Goal: Task Accomplishment & Management: Manage account settings

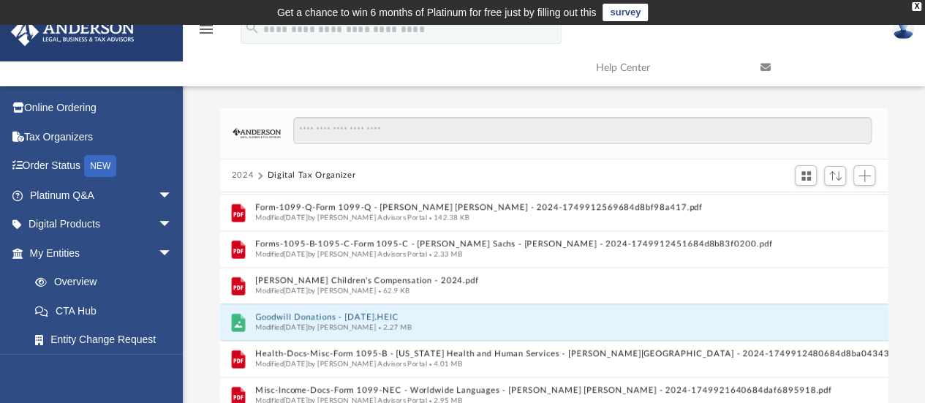
scroll to position [12, 12]
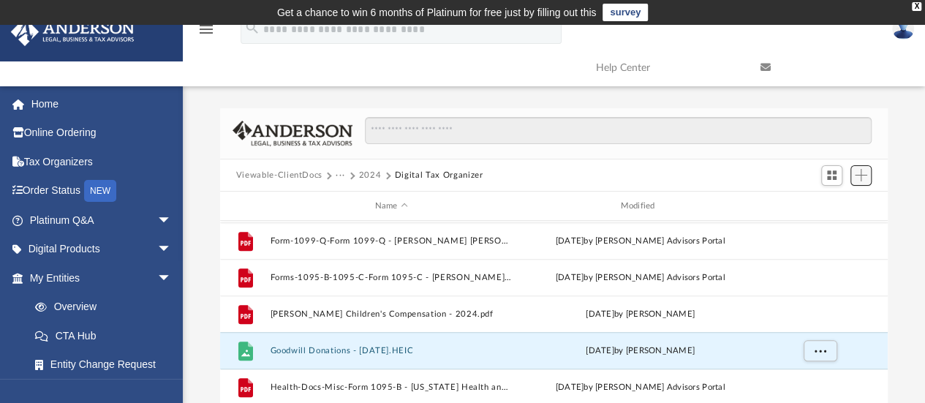
click at [459, 180] on span "Add" at bounding box center [861, 175] width 12 height 12
click at [459, 203] on li "Upload" at bounding box center [840, 204] width 47 height 15
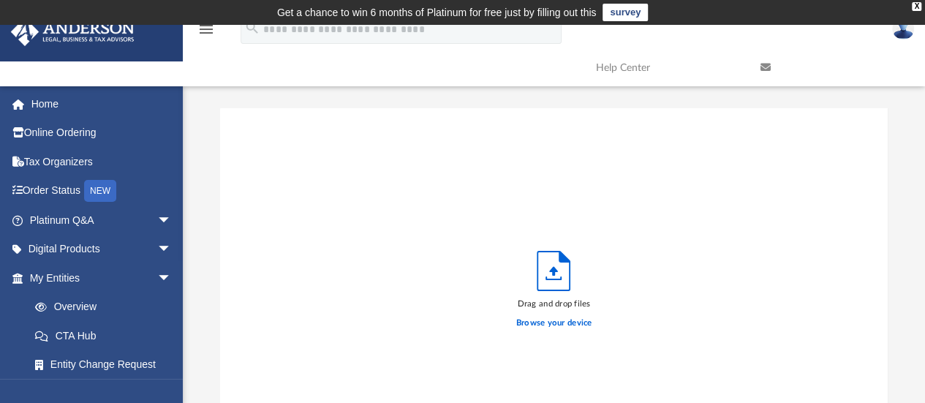
scroll to position [360, 657]
click at [459, 323] on label "Browse your device" at bounding box center [554, 323] width 76 height 13
click at [0, 0] on input "Browse your device" at bounding box center [0, 0] width 0 height 0
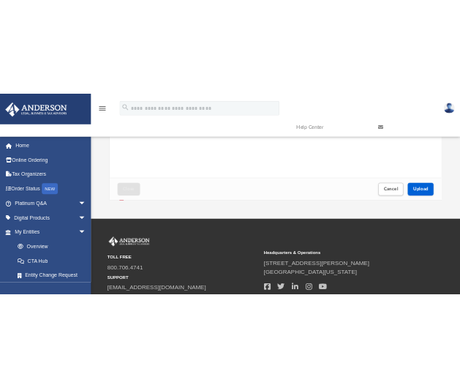
scroll to position [317, 0]
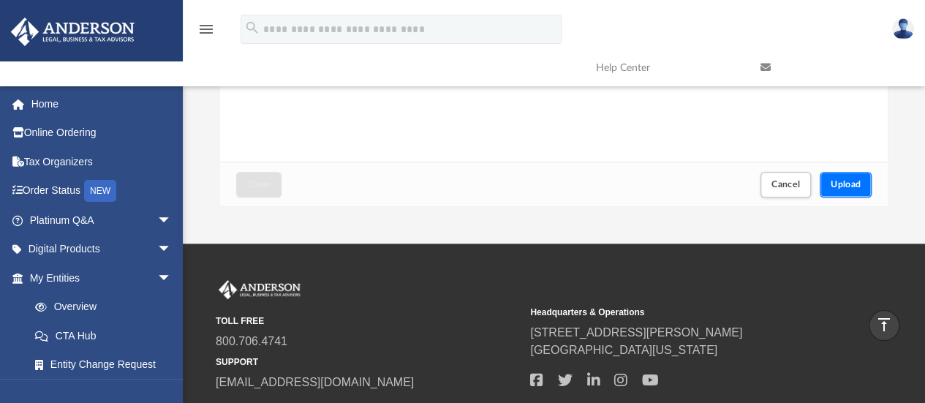
click at [459, 183] on span "Upload" at bounding box center [846, 184] width 31 height 9
click at [459, 182] on span "Upload" at bounding box center [846, 184] width 31 height 9
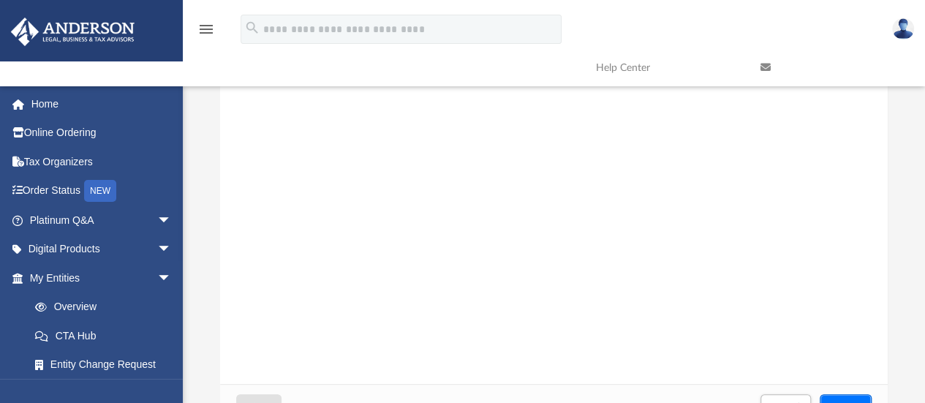
scroll to position [0, 0]
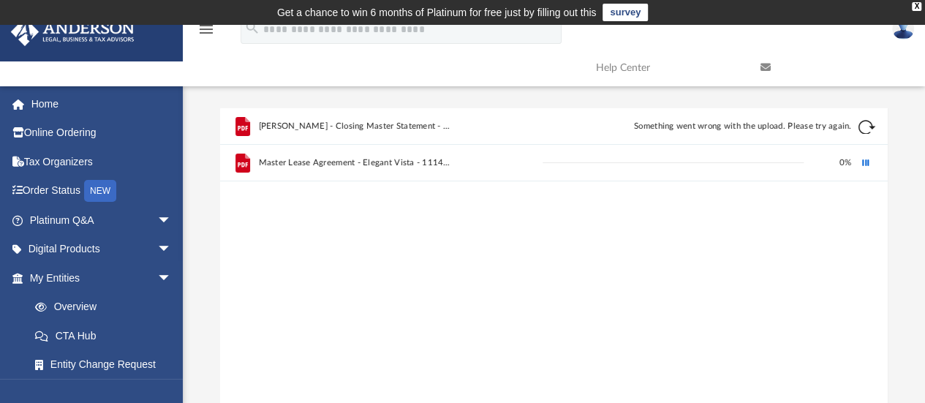
click at [459, 127] on button "Retry" at bounding box center [867, 127] width 18 height 18
click at [459, 201] on div "John Garcia - Closing Master Statement - Chicago Title - 1114 El Risco - 2021.p…" at bounding box center [554, 294] width 668 height 372
click at [459, 125] on button "Retry" at bounding box center [867, 127] width 18 height 18
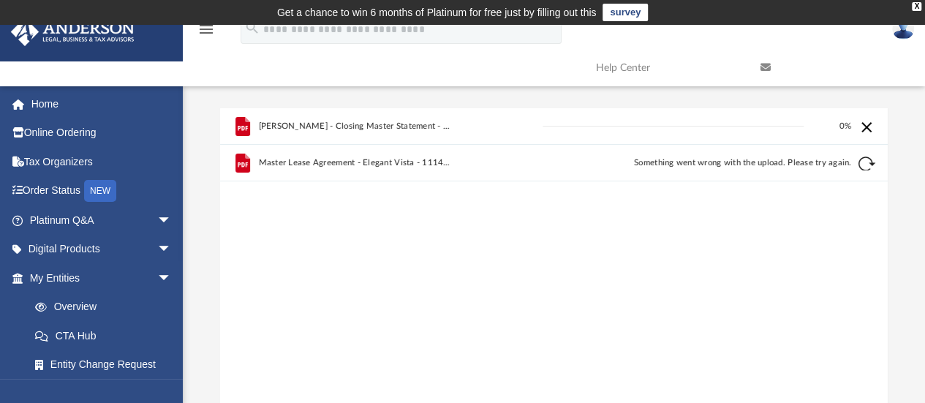
click at [459, 127] on div "Cancel this upload" at bounding box center [865, 125] width 15 height 15
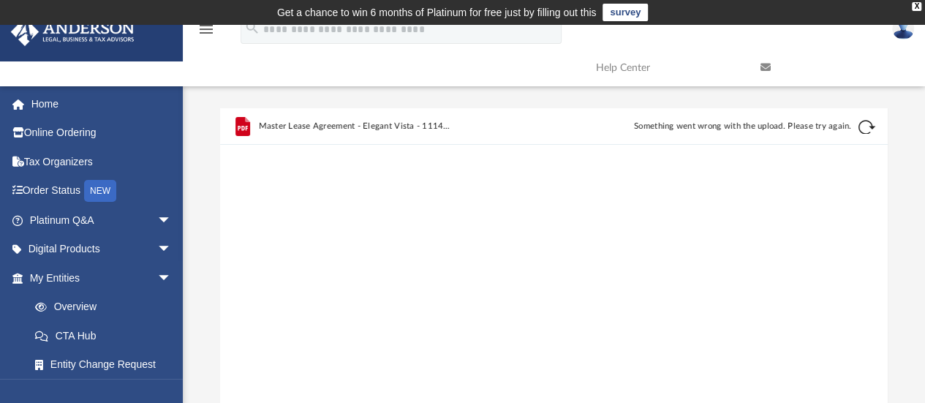
click at [459, 131] on button "Retry" at bounding box center [867, 127] width 18 height 18
click at [459, 125] on div "Cancel this upload" at bounding box center [865, 125] width 15 height 15
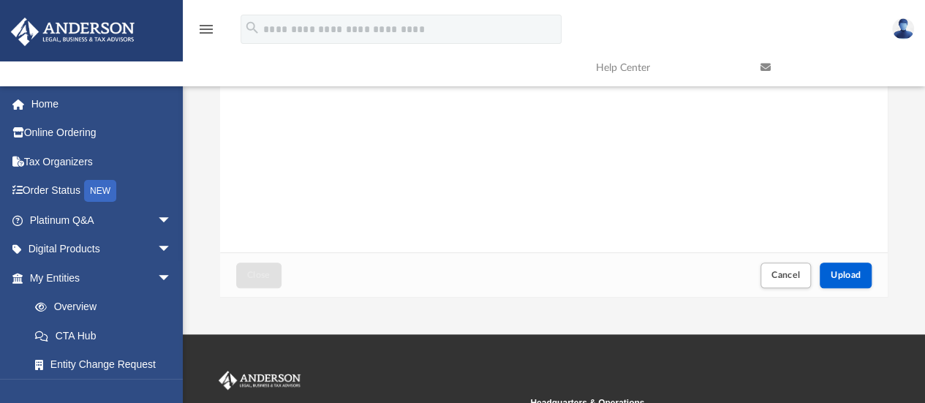
scroll to position [233, 0]
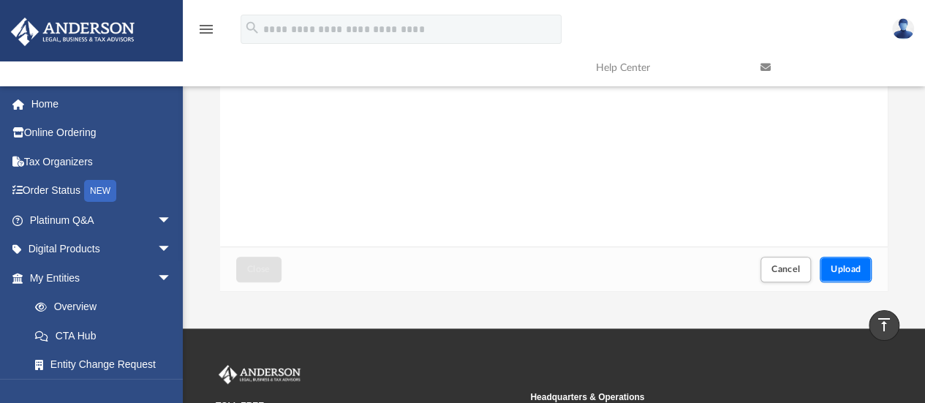
click at [459, 267] on span "Upload" at bounding box center [846, 269] width 31 height 9
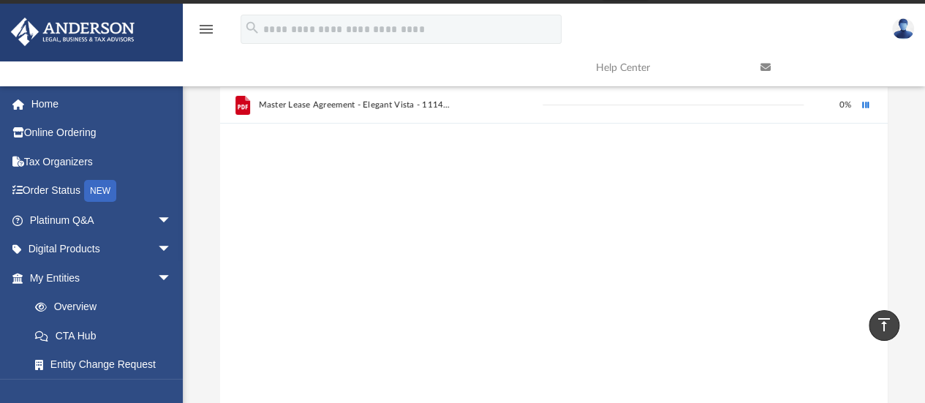
scroll to position [0, 0]
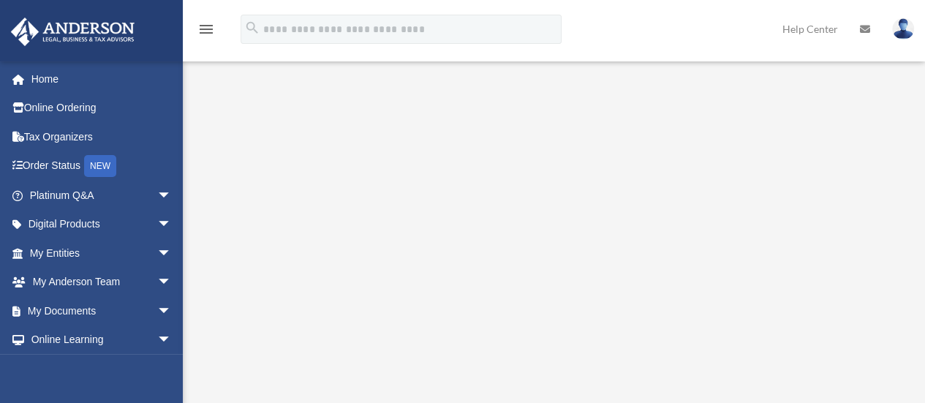
scroll to position [295, 0]
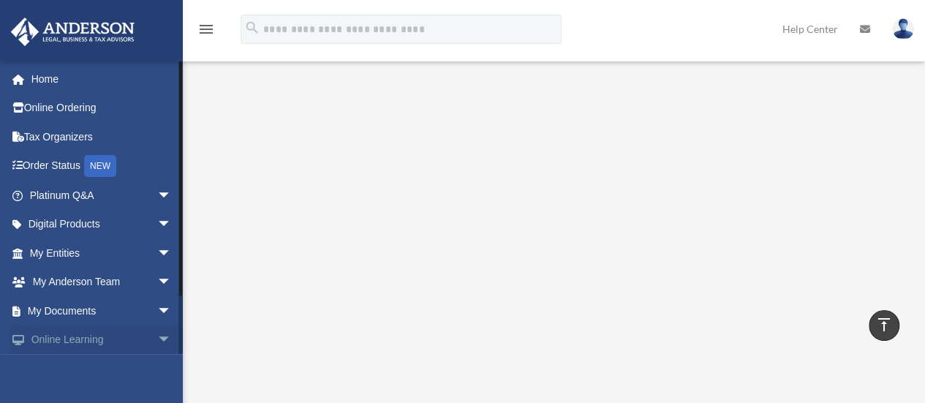
click at [157, 339] on span "arrow_drop_down" at bounding box center [171, 340] width 29 height 30
click at [157, 341] on span "arrow_drop_up" at bounding box center [171, 340] width 29 height 30
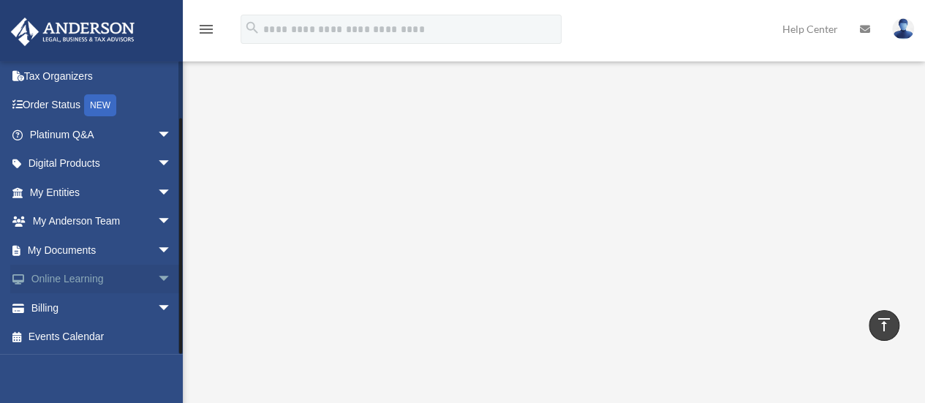
scroll to position [434, 0]
click at [101, 282] on link "Online Learning arrow_drop_down" at bounding box center [102, 279] width 184 height 29
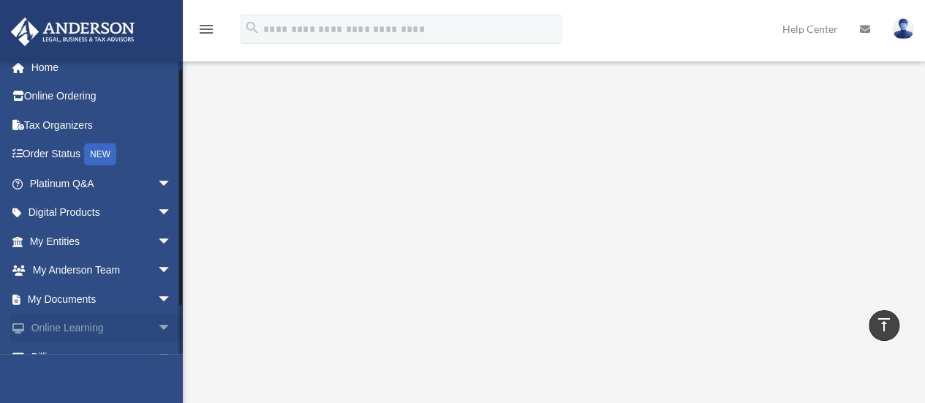
scroll to position [9, 0]
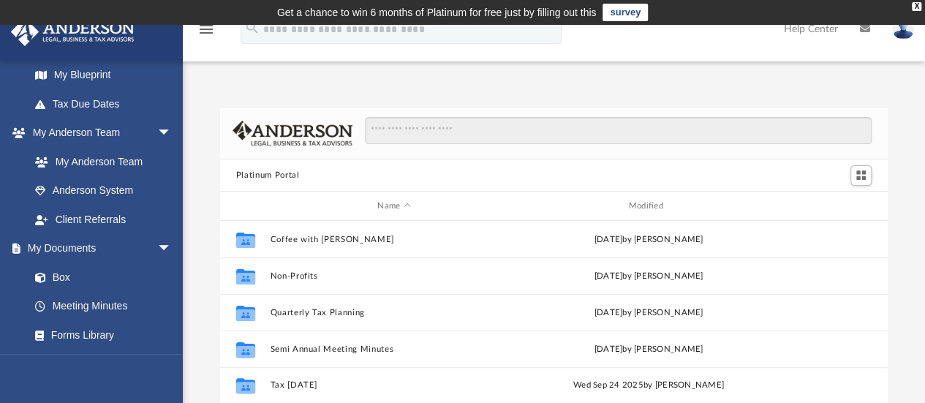
scroll to position [328, 0]
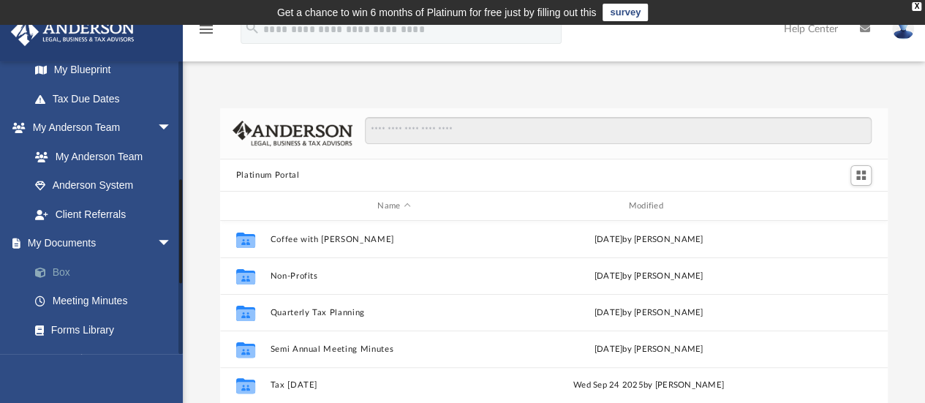
click at [75, 271] on link "Box" at bounding box center [106, 271] width 173 height 29
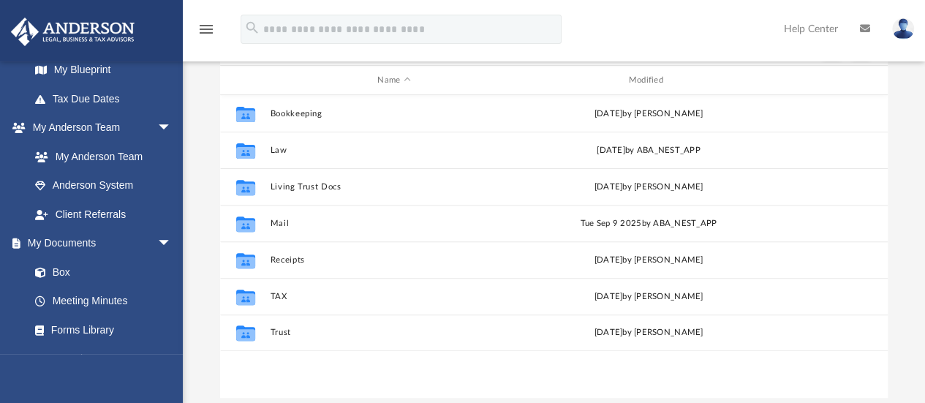
scroll to position [180, 0]
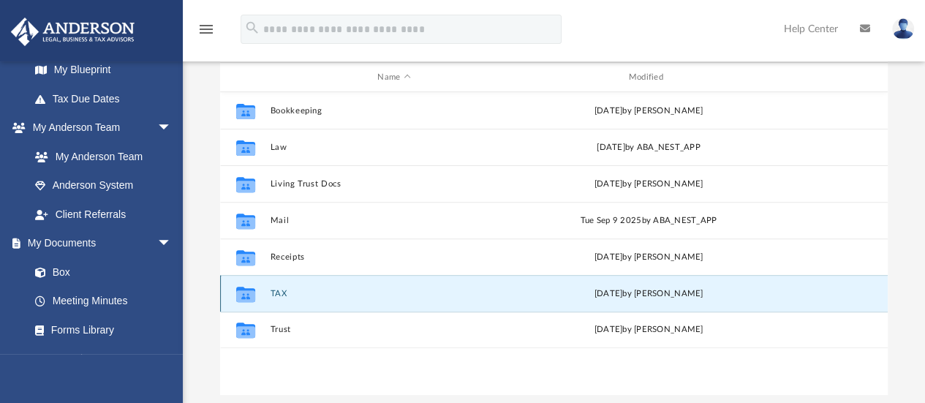
click at [294, 293] on button "TAX" at bounding box center [394, 294] width 248 height 10
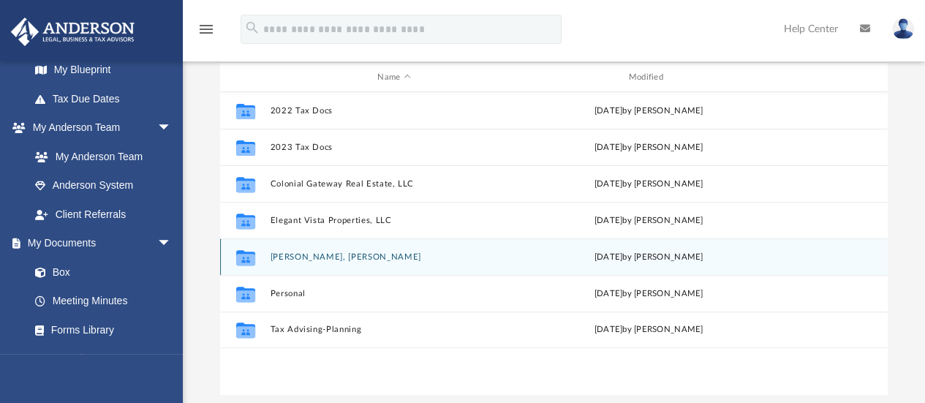
click at [342, 261] on div "Collaborated Folder Garcia Gonzalez, John Alejandro today by John Garcia" at bounding box center [554, 256] width 668 height 37
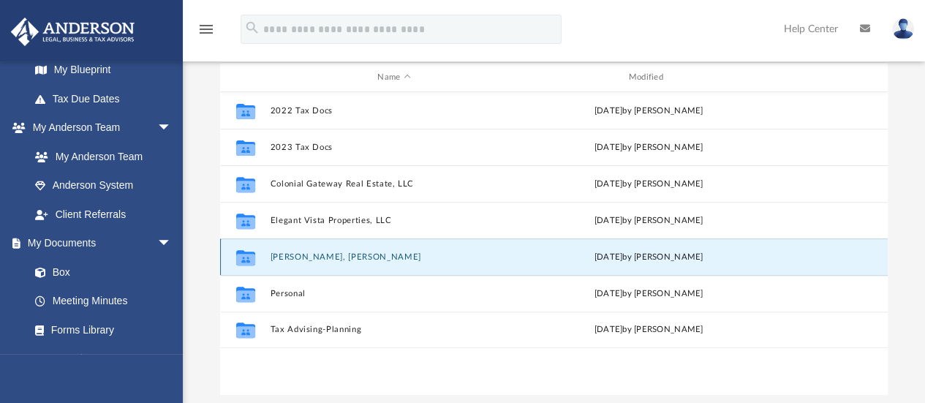
click at [344, 255] on button "Garcia Gonzalez, John Alejandro" at bounding box center [394, 257] width 248 height 10
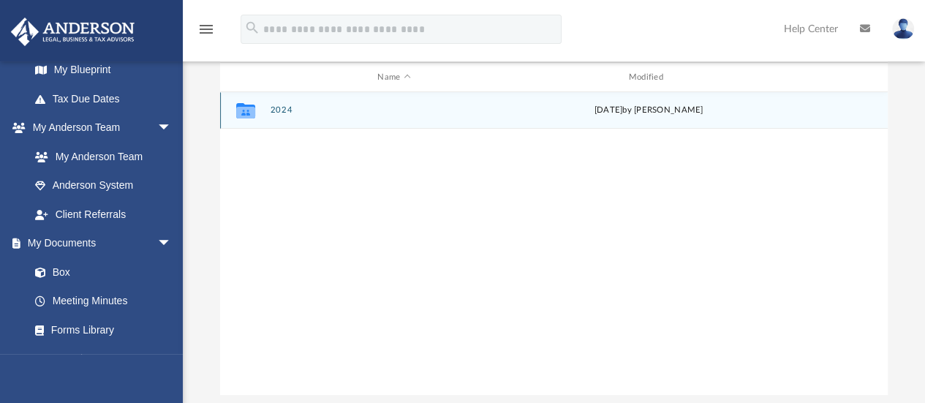
click at [287, 113] on button "2024" at bounding box center [394, 111] width 248 height 10
click at [347, 114] on button "Digital Tax Organizer" at bounding box center [394, 111] width 248 height 10
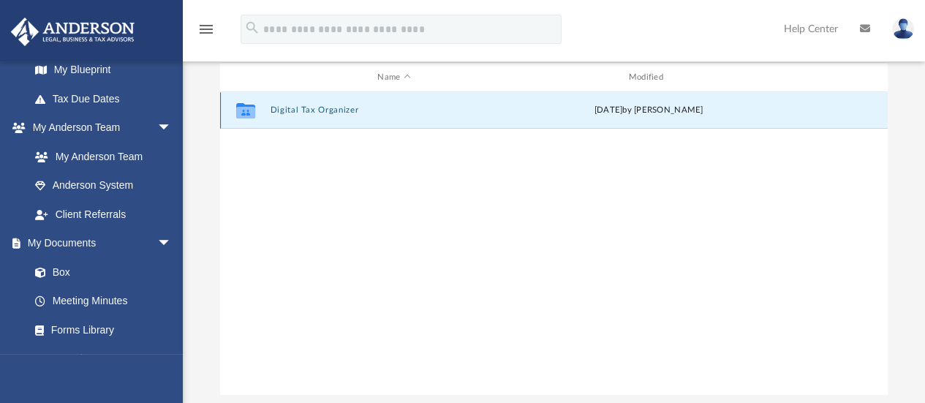
click at [347, 114] on button "Digital Tax Organizer" at bounding box center [394, 111] width 248 height 10
click at [333, 108] on button "Digital Tax Organizer" at bounding box center [394, 111] width 248 height 10
click at [608, 109] on span "today" at bounding box center [608, 110] width 29 height 8
click at [338, 106] on button "Digital Tax Organizer" at bounding box center [394, 111] width 248 height 10
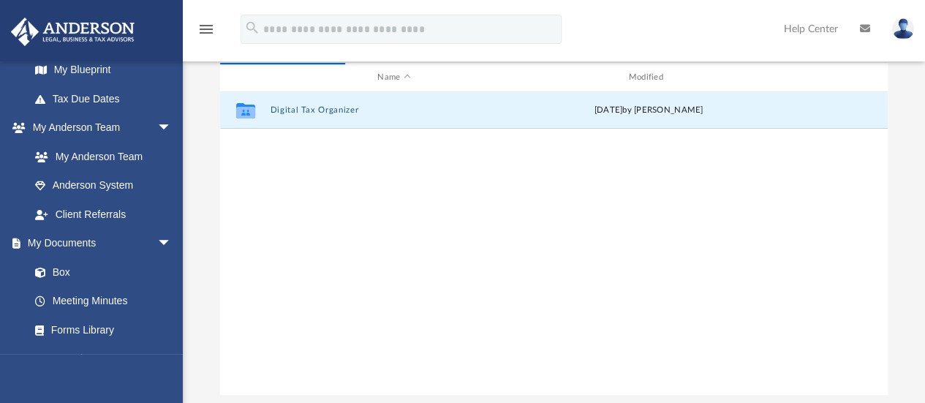
click at [379, 206] on div "Collaborated Folder Digital Tax Organizer today by John Garcia" at bounding box center [554, 244] width 668 height 304
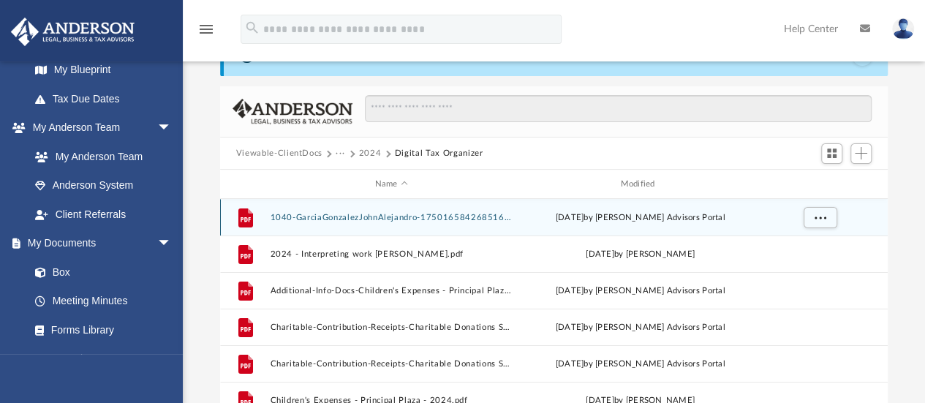
scroll to position [65, 0]
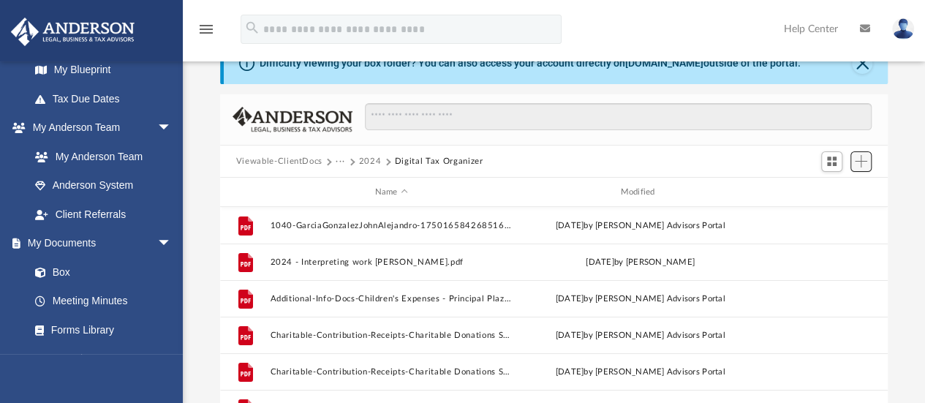
click at [860, 157] on span "Add" at bounding box center [861, 161] width 12 height 12
click at [828, 189] on li "Upload" at bounding box center [840, 190] width 47 height 15
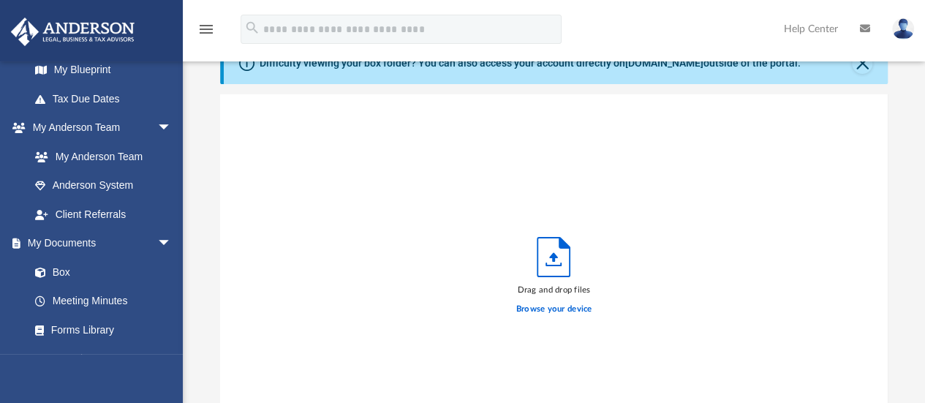
scroll to position [360, 657]
click at [554, 308] on label "Browse your device" at bounding box center [554, 309] width 76 height 13
click at [0, 0] on input "Browse your device" at bounding box center [0, 0] width 0 height 0
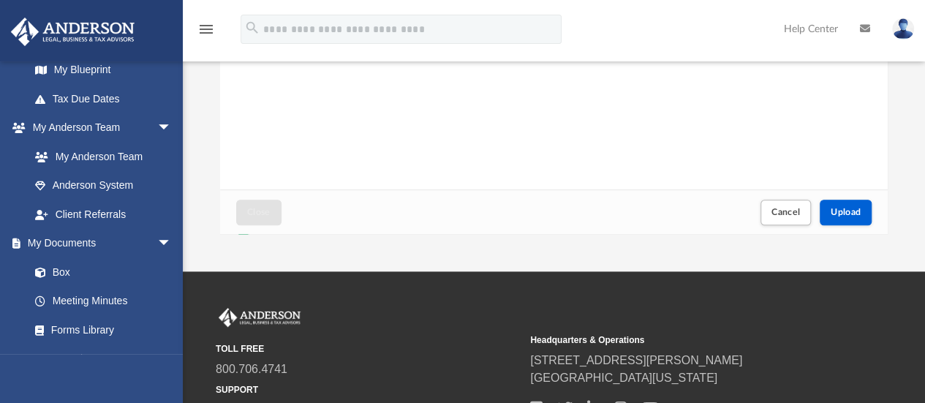
scroll to position [351, 0]
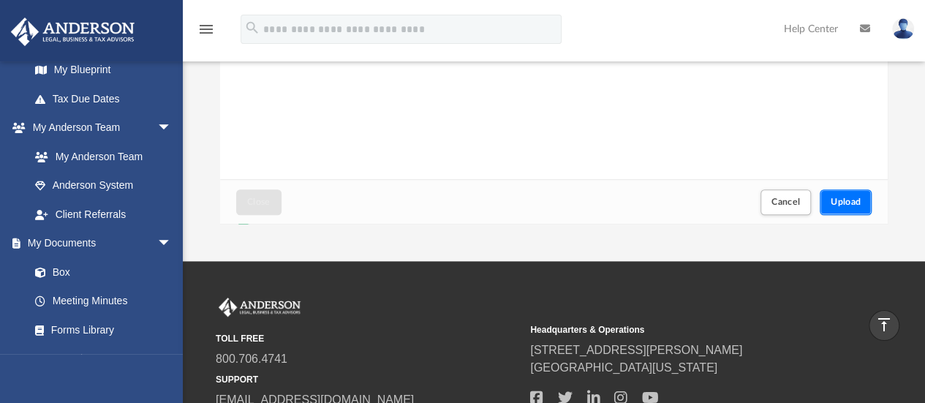
click at [858, 196] on button "Upload" at bounding box center [846, 202] width 53 height 26
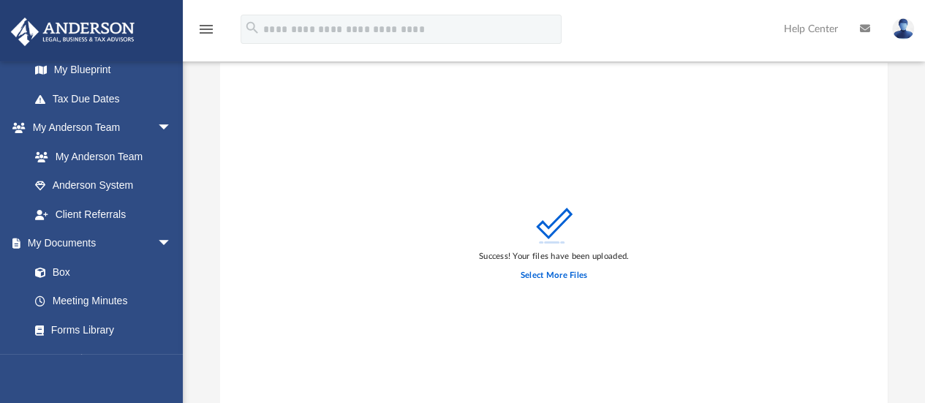
scroll to position [102, 0]
click at [575, 265] on label "Select More Files" at bounding box center [554, 269] width 67 height 13
click at [0, 0] on input "Select More Files" at bounding box center [0, 0] width 0 height 0
click at [569, 270] on label "Select More Files" at bounding box center [554, 269] width 67 height 13
click at [0, 0] on input "Select More Files" at bounding box center [0, 0] width 0 height 0
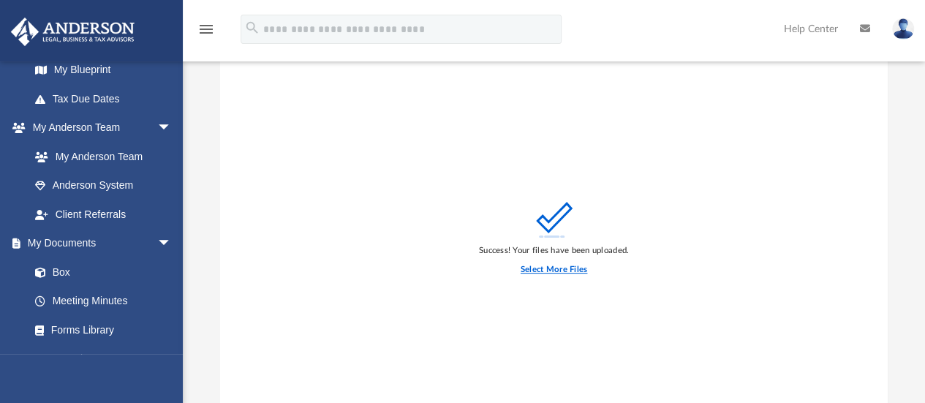
click at [562, 266] on label "Select More Files" at bounding box center [554, 269] width 67 height 13
click at [0, 0] on input "Select More Files" at bounding box center [0, 0] width 0 height 0
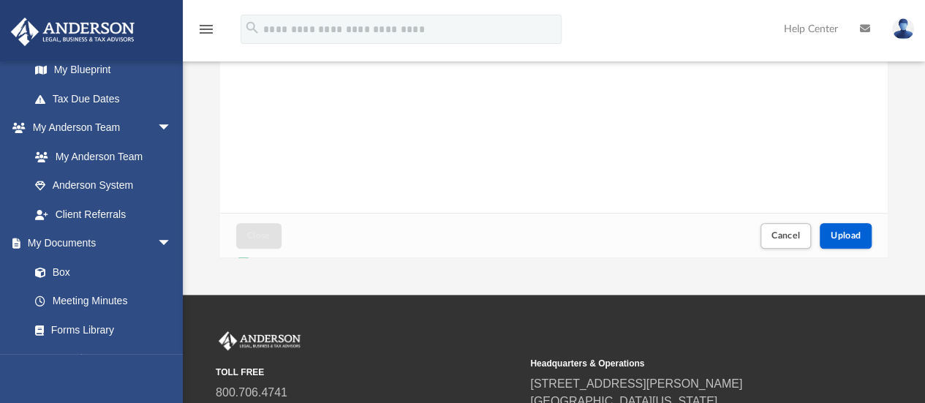
scroll to position [339, 0]
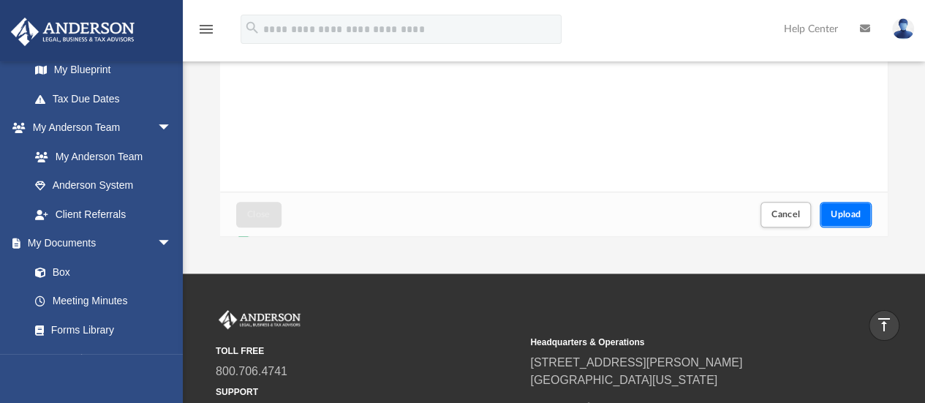
click at [850, 207] on button "Upload" at bounding box center [846, 215] width 53 height 26
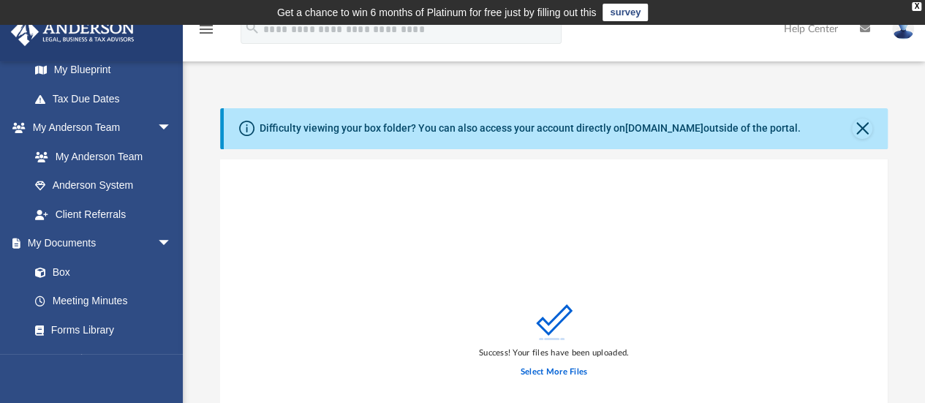
scroll to position [67, 0]
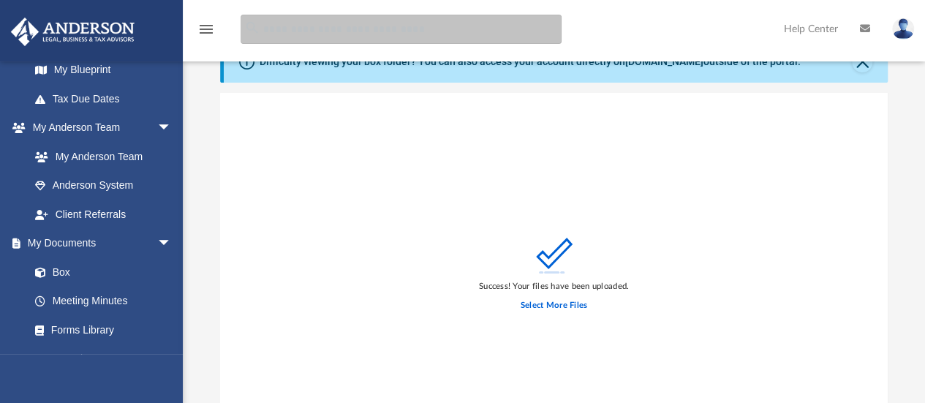
click at [399, 30] on input "search" at bounding box center [401, 29] width 321 height 29
paste input "**********"
type input "**********"
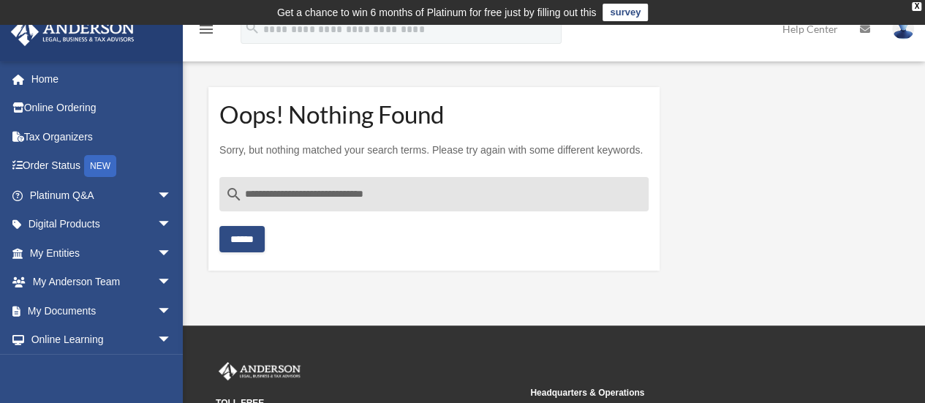
click at [365, 197] on input "**********" at bounding box center [433, 194] width 429 height 35
drag, startPoint x: 363, startPoint y: 192, endPoint x: 202, endPoint y: 181, distance: 161.3
click at [202, 181] on div "**********" at bounding box center [433, 178] width 473 height 219
type input "*********"
click at [219, 226] on input "******" at bounding box center [241, 239] width 45 height 26
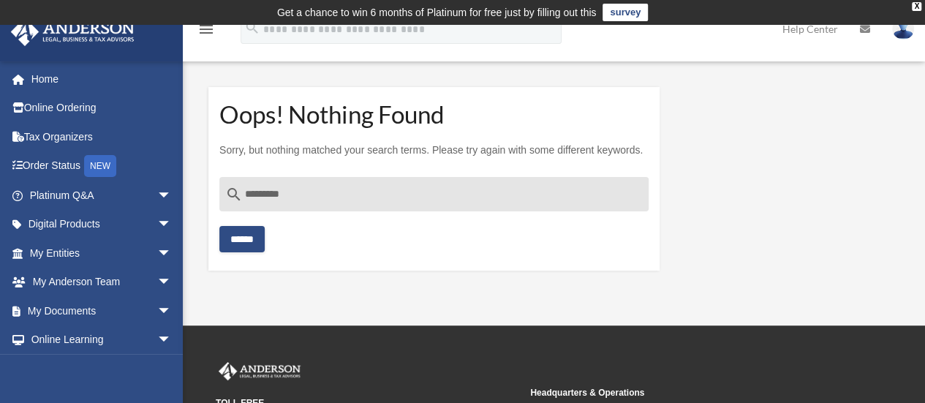
click at [251, 244] on input "******" at bounding box center [241, 239] width 45 height 26
click at [376, 198] on input "*********" at bounding box center [433, 194] width 429 height 35
type input "**********"
click at [219, 226] on input "******" at bounding box center [241, 239] width 45 height 26
click at [244, 246] on input "******" at bounding box center [241, 239] width 45 height 26
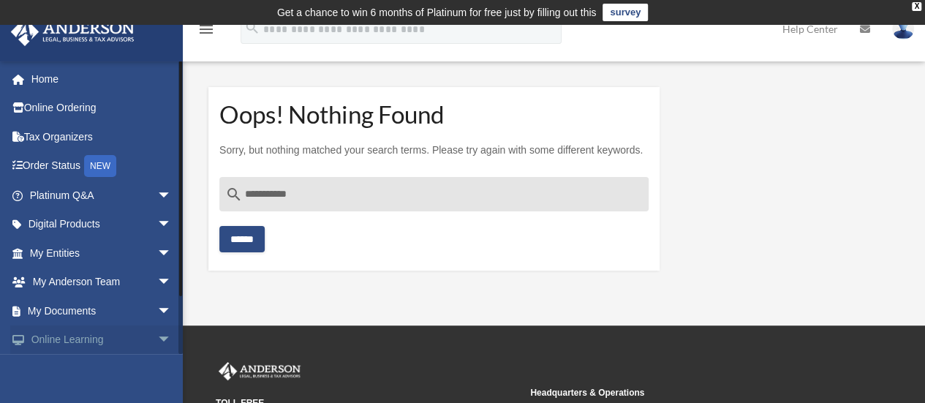
click at [157, 330] on span "arrow_drop_down" at bounding box center [171, 340] width 29 height 30
click at [130, 308] on link "My Documents arrow_drop_down" at bounding box center [102, 310] width 184 height 29
click at [157, 309] on span "arrow_drop_down" at bounding box center [171, 311] width 29 height 30
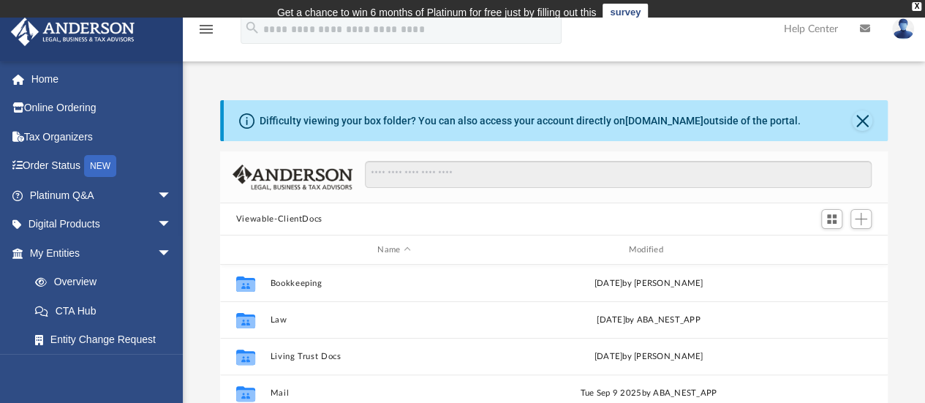
scroll to position [321, 657]
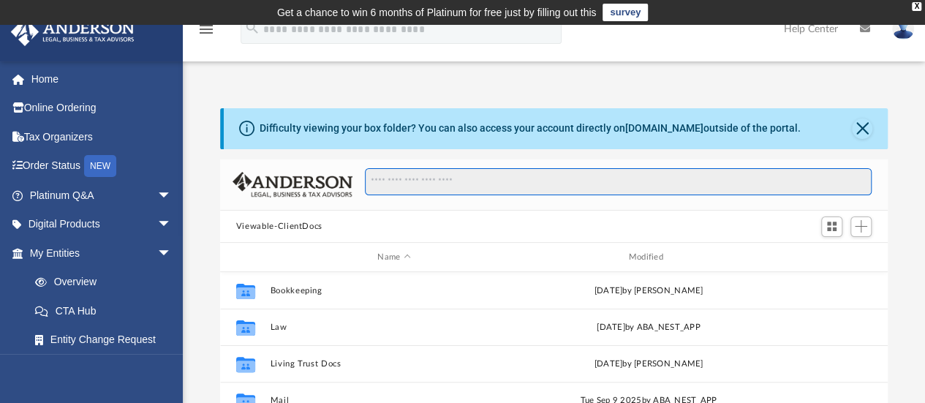
click at [664, 176] on input "Search files and folders" at bounding box center [618, 182] width 507 height 28
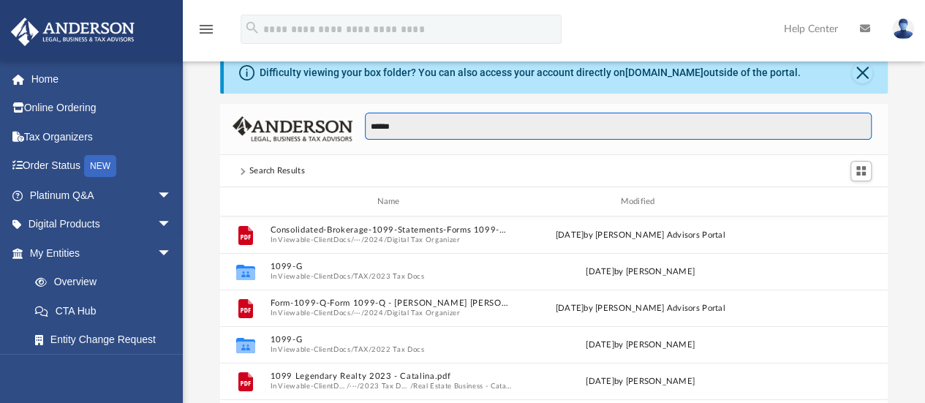
scroll to position [55, 0]
click at [434, 125] on input "****" at bounding box center [618, 127] width 507 height 28
type input "*"
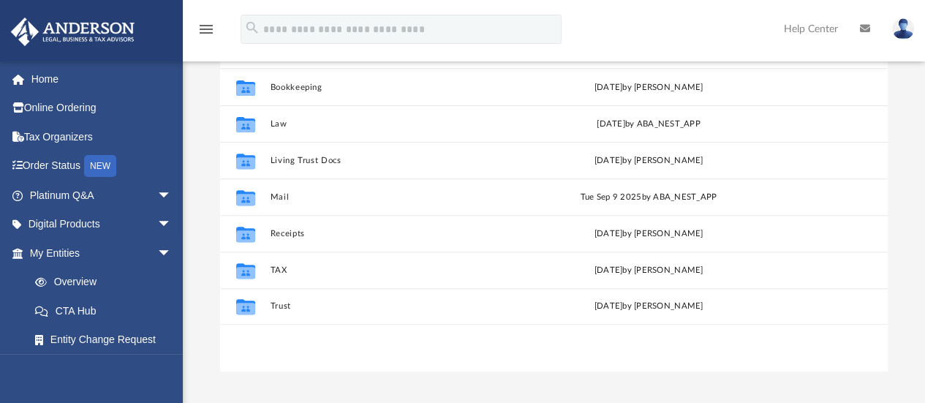
scroll to position [206, 0]
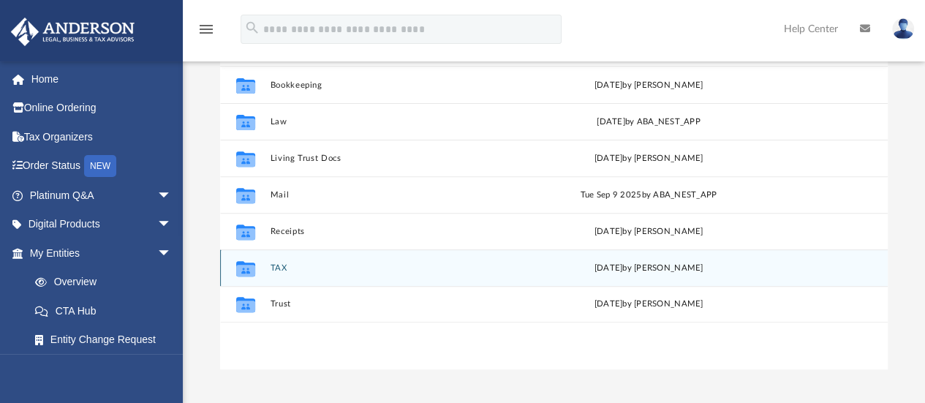
click at [282, 260] on div "Collaborated Folder TAX [DATE] by [PERSON_NAME]" at bounding box center [554, 267] width 668 height 37
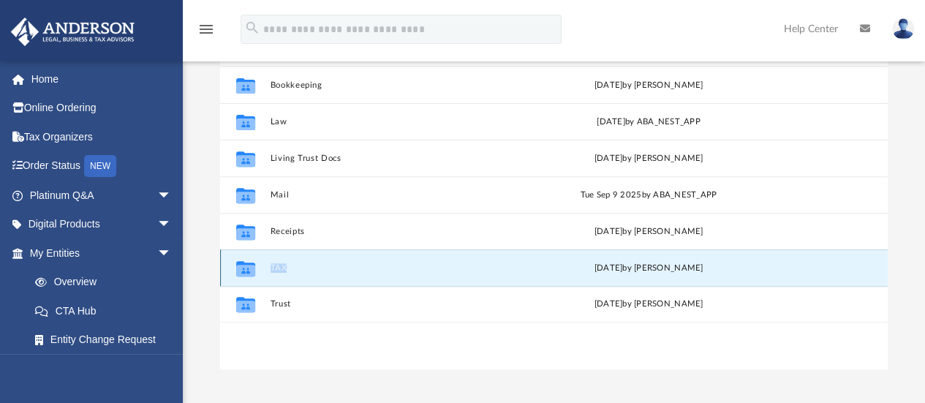
click at [298, 271] on button "TAX" at bounding box center [394, 268] width 248 height 10
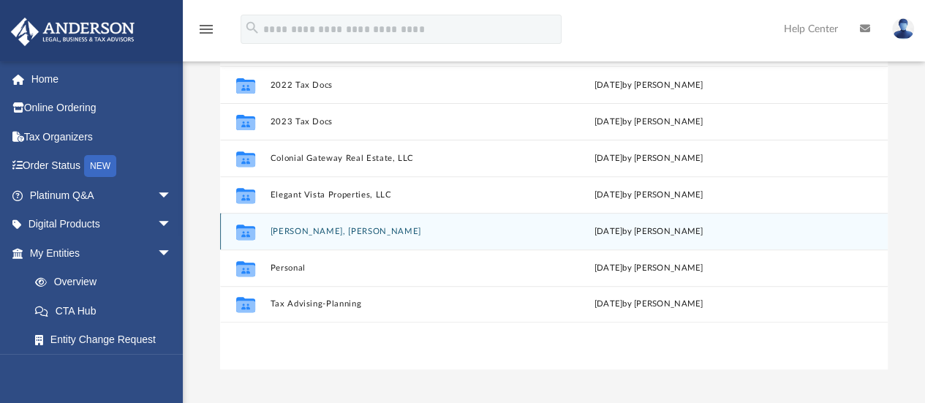
click at [371, 235] on button "[PERSON_NAME], [PERSON_NAME]" at bounding box center [394, 232] width 248 height 10
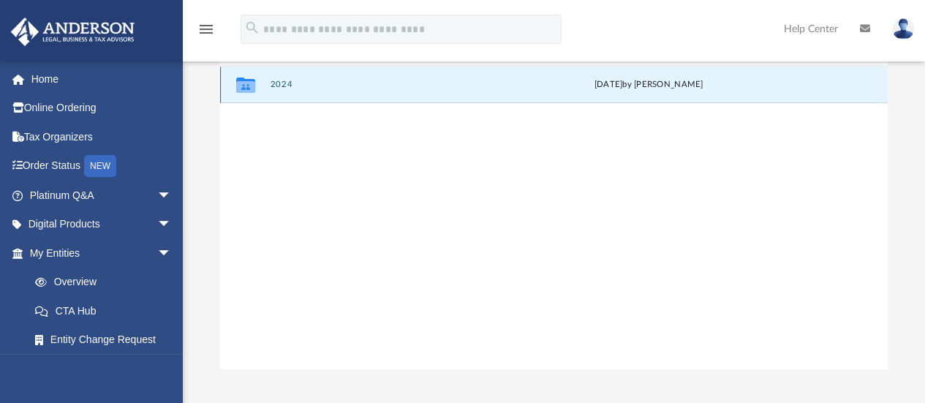
click at [285, 86] on button "2024" at bounding box center [394, 85] width 248 height 10
click at [323, 86] on button "Digital Tax Organizer" at bounding box center [394, 85] width 248 height 10
click at [339, 86] on button "Digital Tax Organizer" at bounding box center [394, 85] width 248 height 10
click at [335, 83] on button "Digital Tax Organizer" at bounding box center [394, 85] width 248 height 10
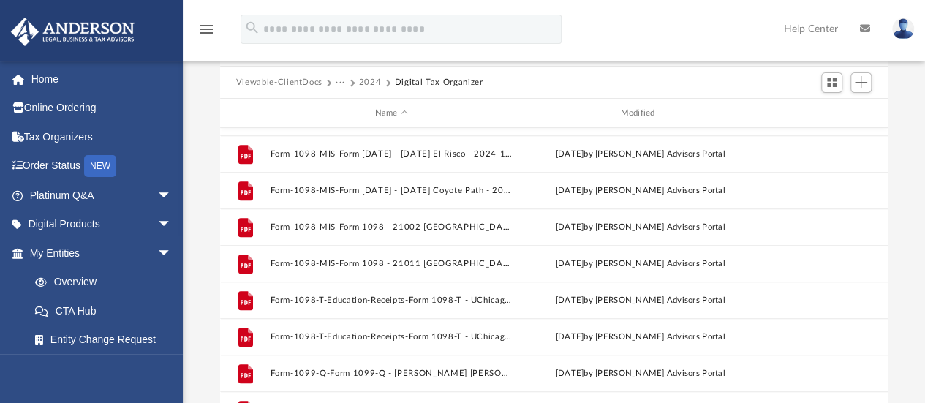
scroll to position [621, 0]
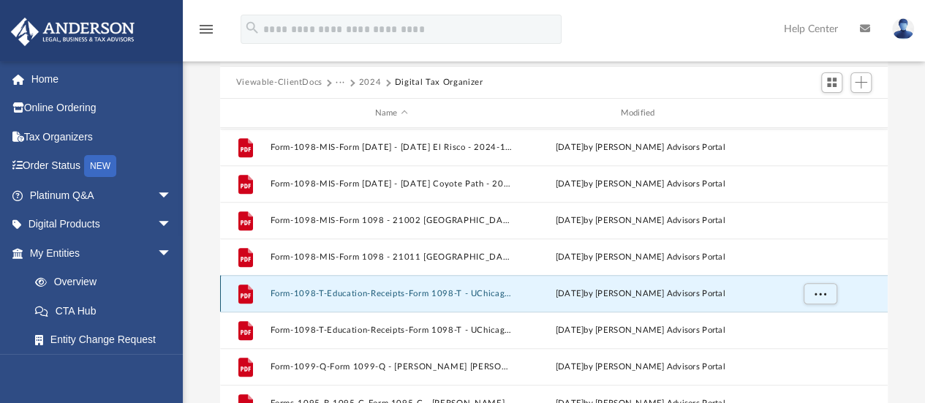
click at [437, 295] on button "Form-1098-T-Education-Receipts-Form 1098-T - UChicago - [PERSON_NAME] [PERSON_N…" at bounding box center [391, 294] width 243 height 10
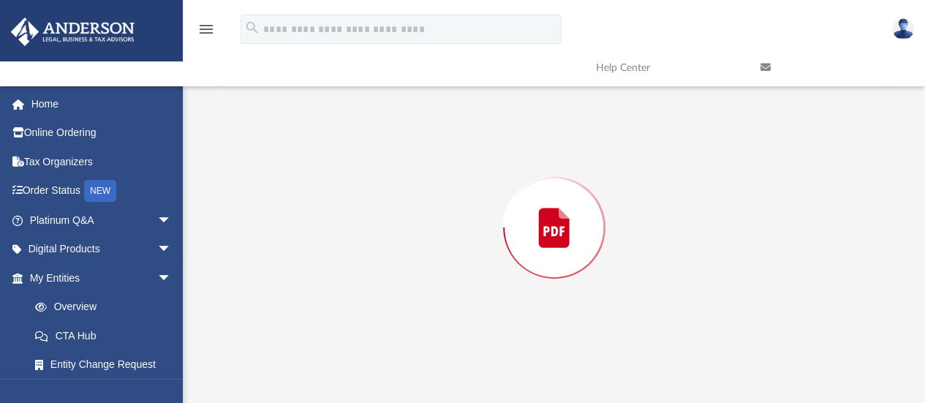
scroll to position [172, 0]
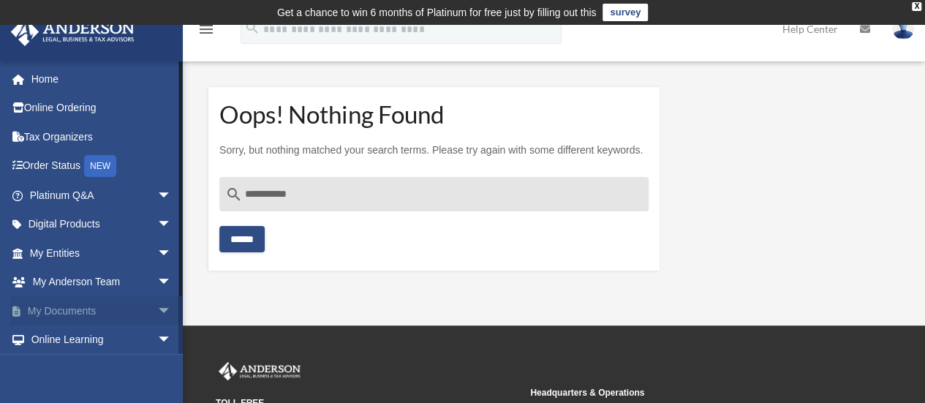
click at [157, 304] on span "arrow_drop_down" at bounding box center [171, 311] width 29 height 30
click at [69, 340] on link "Box" at bounding box center [106, 339] width 173 height 29
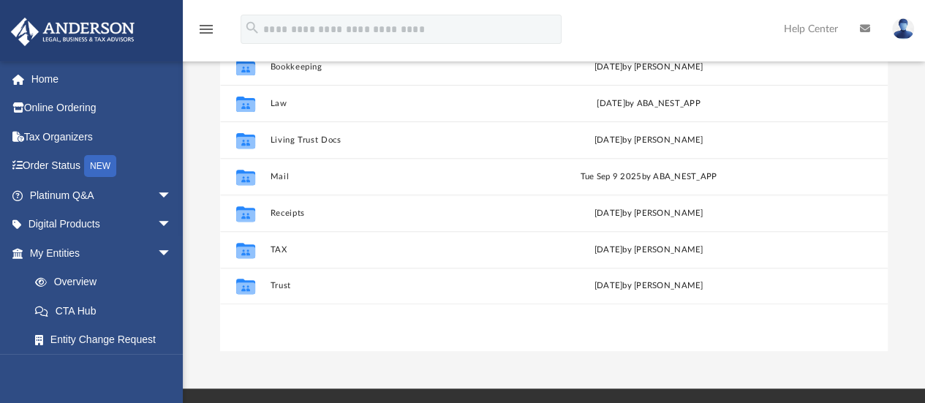
scroll to position [240, 0]
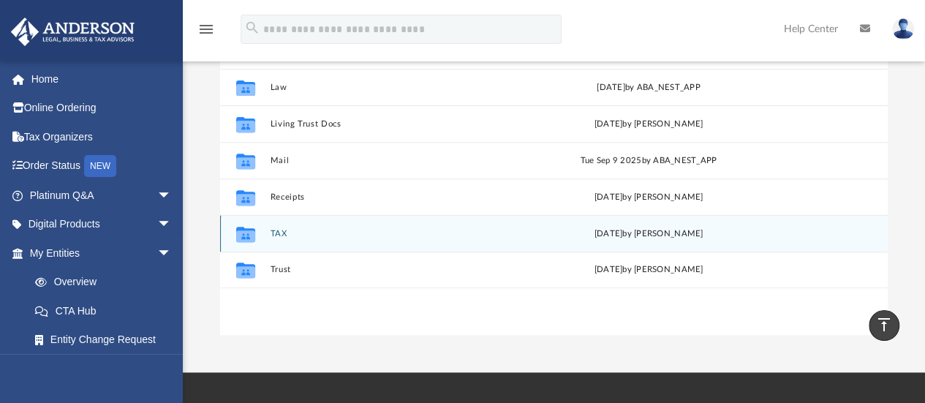
click at [350, 232] on button "TAX" at bounding box center [394, 234] width 248 height 10
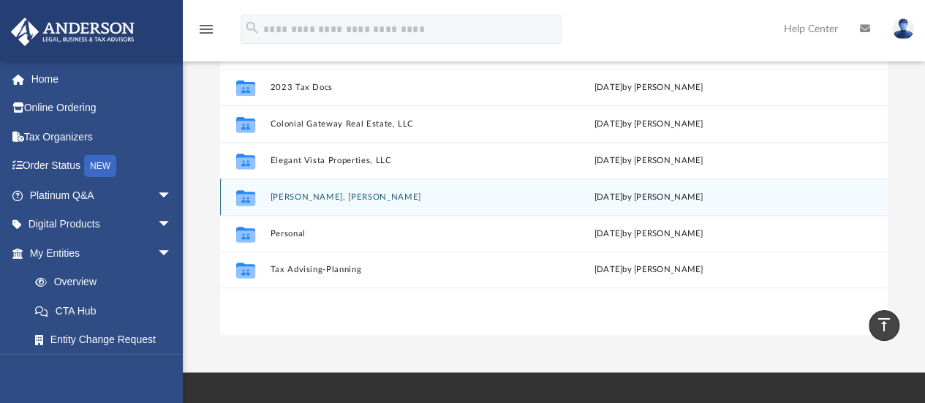
click at [377, 197] on button "[PERSON_NAME], [PERSON_NAME]" at bounding box center [394, 197] width 248 height 10
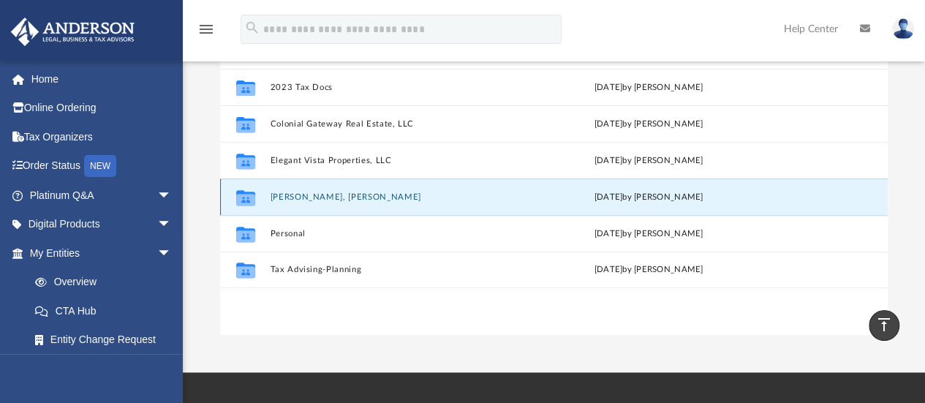
click at [377, 197] on button "[PERSON_NAME], [PERSON_NAME]" at bounding box center [394, 197] width 248 height 10
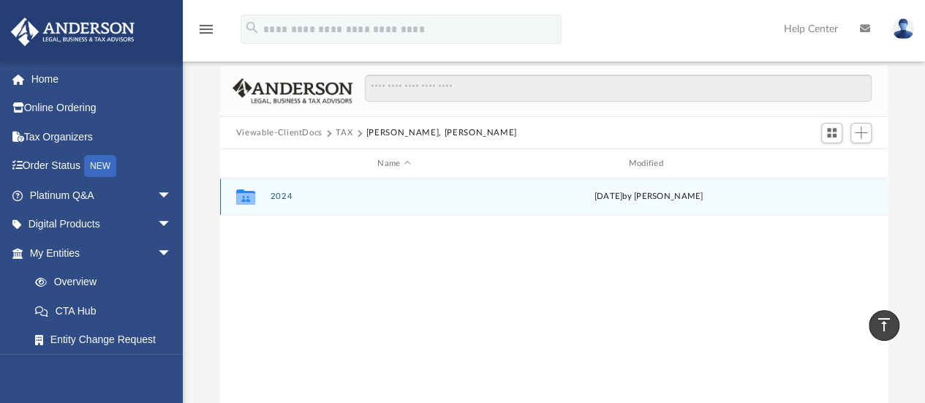
scroll to position [79, 0]
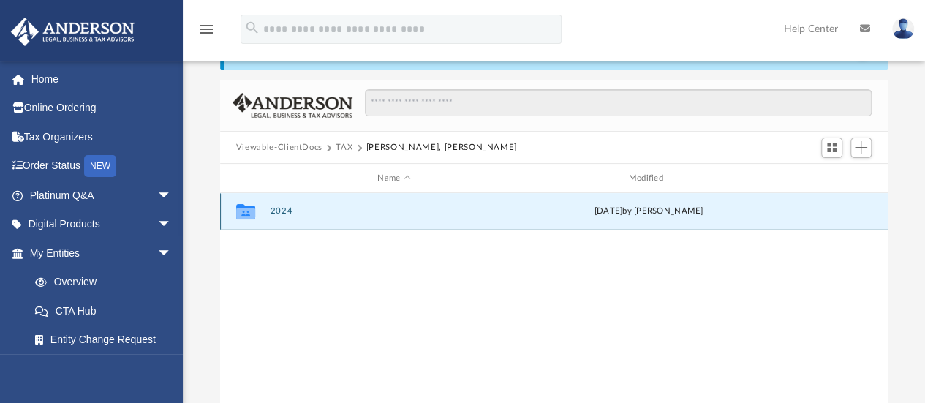
click at [407, 210] on button "2024" at bounding box center [394, 212] width 248 height 10
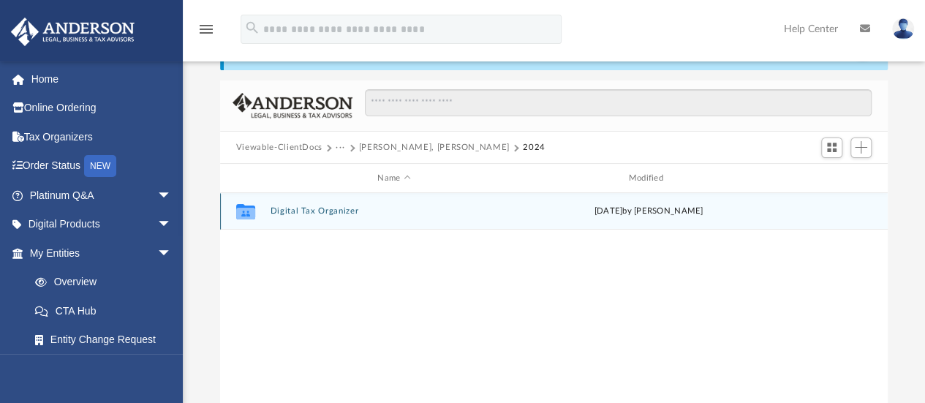
click at [333, 209] on button "Digital Tax Organizer" at bounding box center [394, 212] width 248 height 10
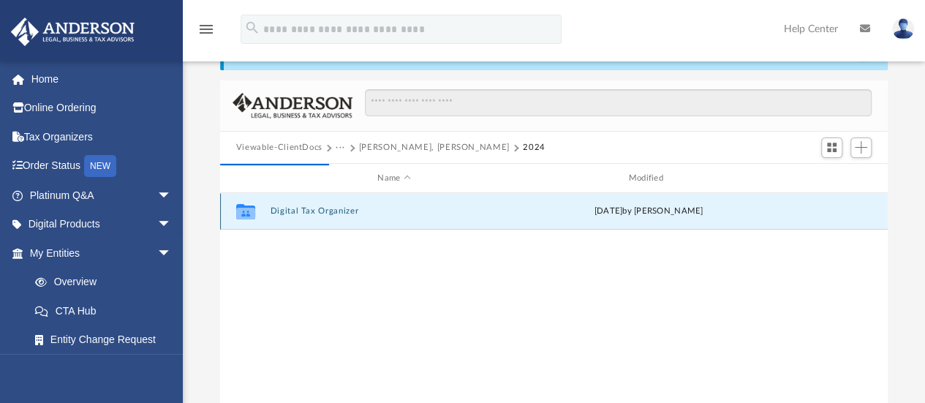
click at [332, 211] on button "Digital Tax Organizer" at bounding box center [394, 212] width 248 height 10
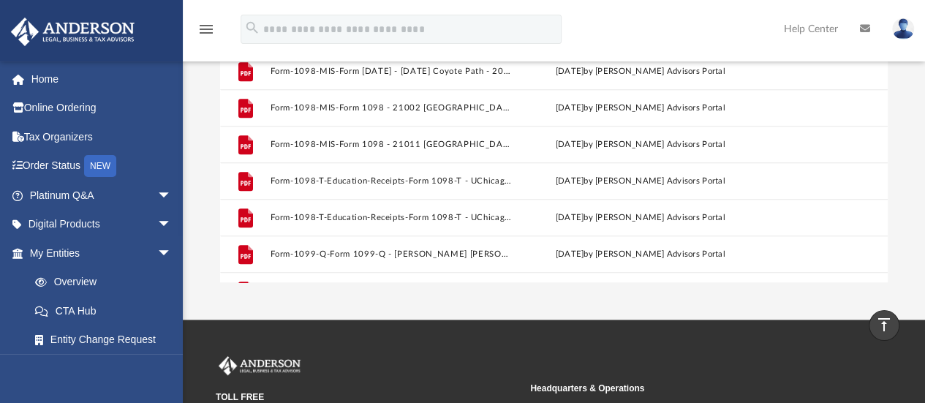
scroll to position [614, 0]
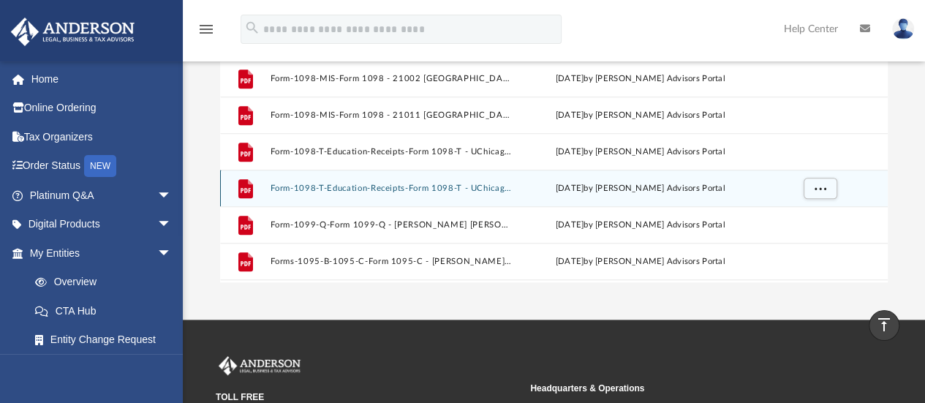
click at [458, 189] on button "Form-1098-T-Education-Receipts-Form 1098-T - UChicago - [PERSON_NAME] - 2024-17…" at bounding box center [391, 189] width 243 height 10
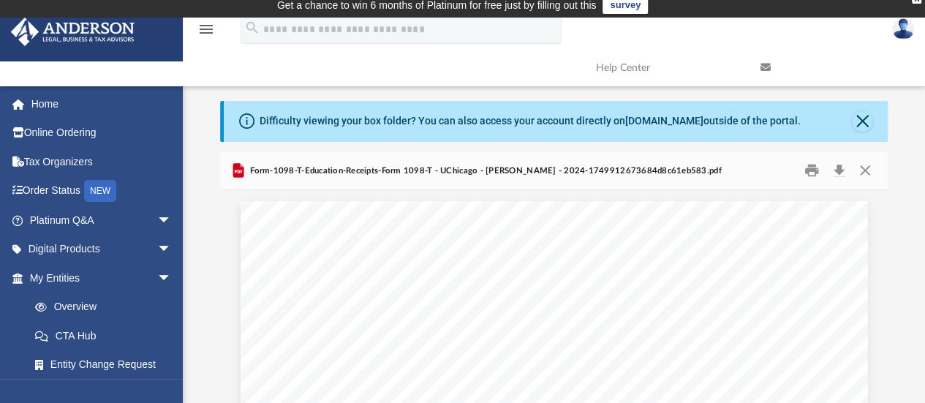
scroll to position [0, 0]
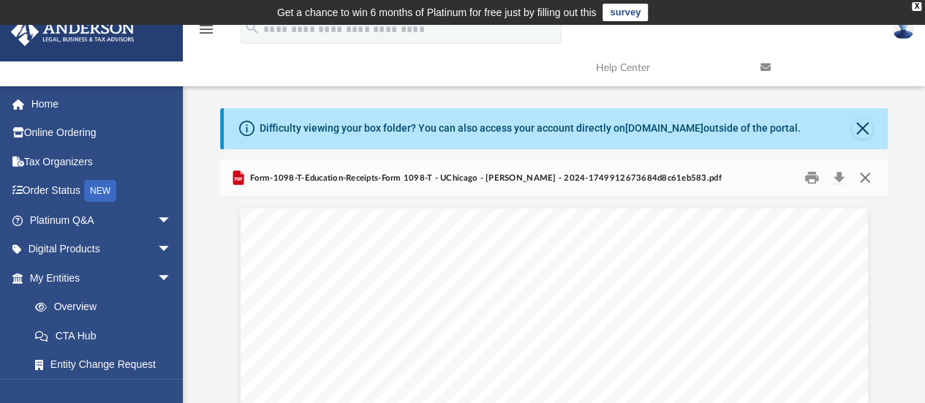
click at [863, 179] on button "Close" at bounding box center [865, 178] width 26 height 23
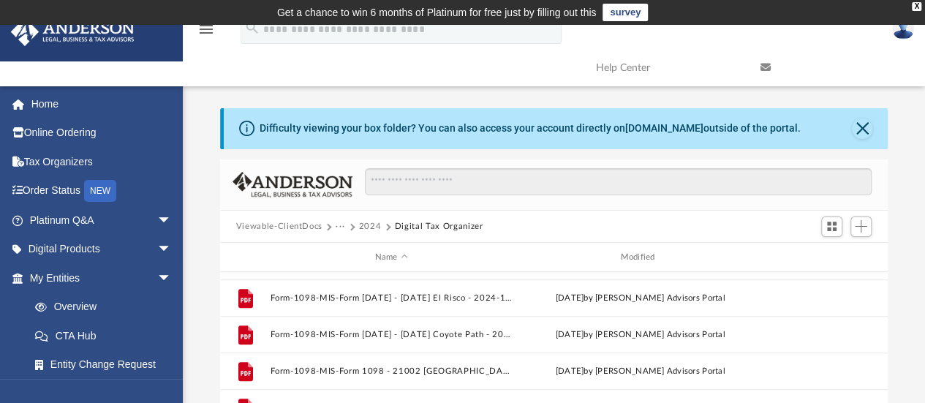
scroll to position [279, 0]
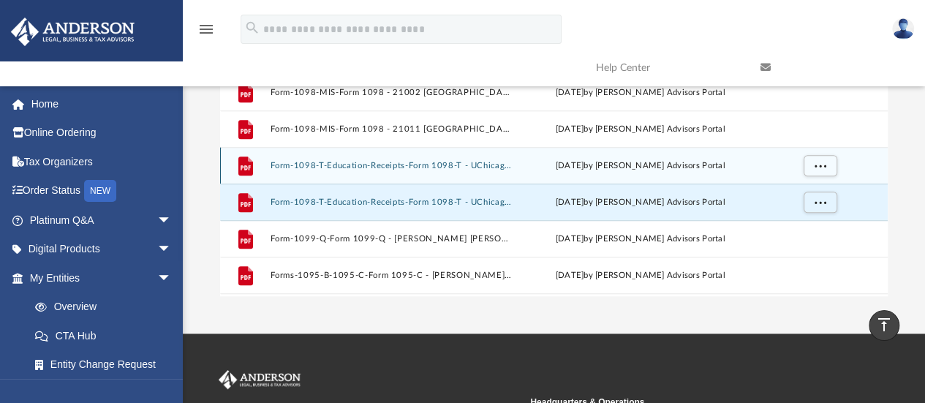
click at [374, 166] on button "Form-1098-T-Education-Receipts-Form 1098-T - UChicago - [PERSON_NAME] [PERSON_N…" at bounding box center [391, 166] width 243 height 10
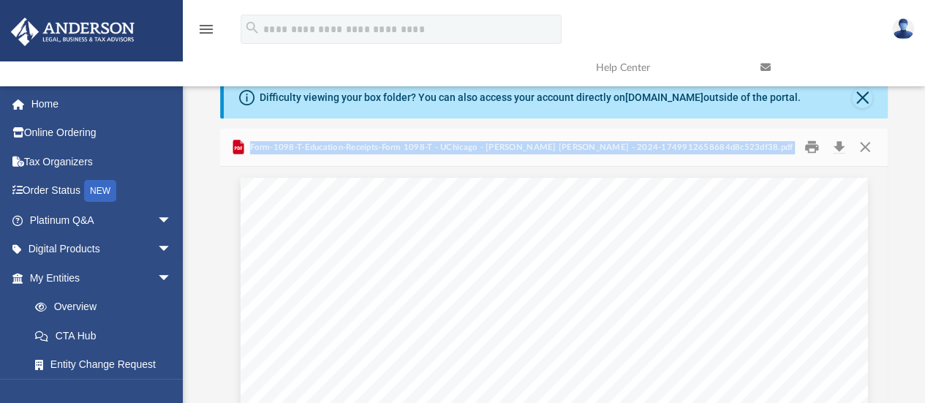
scroll to position [28, 0]
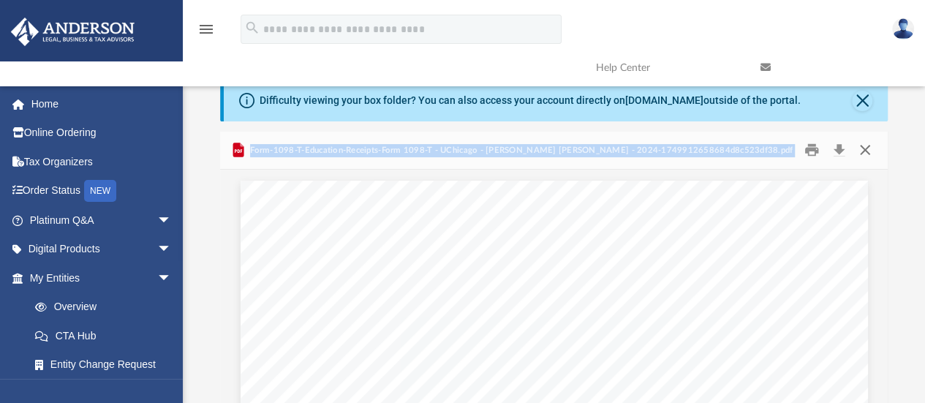
click at [866, 151] on button "Close" at bounding box center [865, 150] width 26 height 23
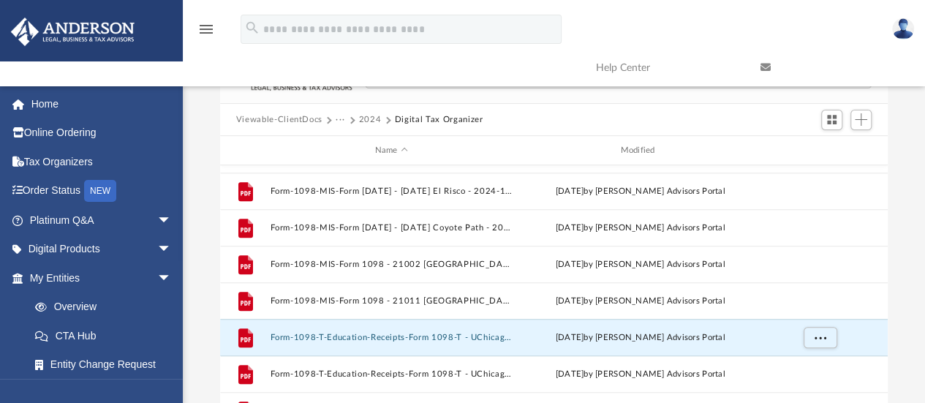
scroll to position [113, 0]
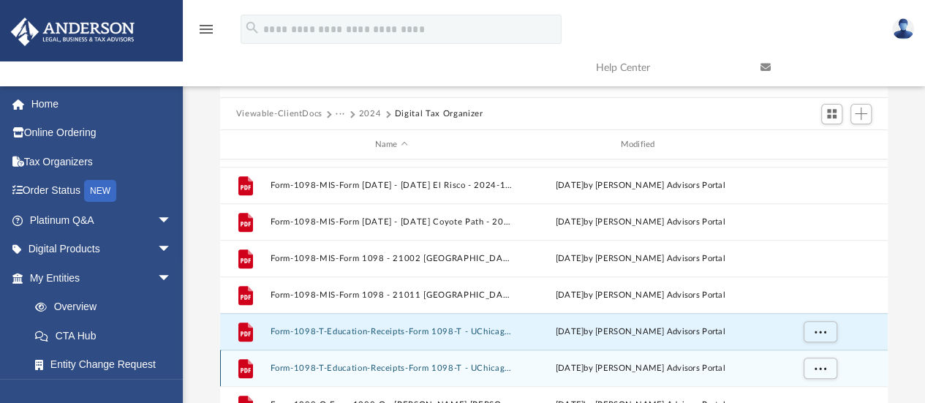
click at [396, 364] on button "Form-1098-T-Education-Receipts-Form 1098-T - UChicago - [PERSON_NAME] - 2024-17…" at bounding box center [391, 368] width 243 height 10
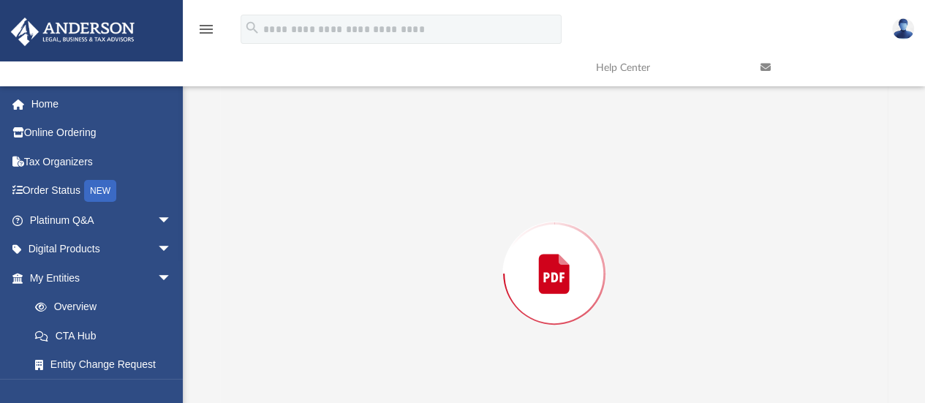
click at [396, 364] on div "Preview" at bounding box center [554, 273] width 668 height 377
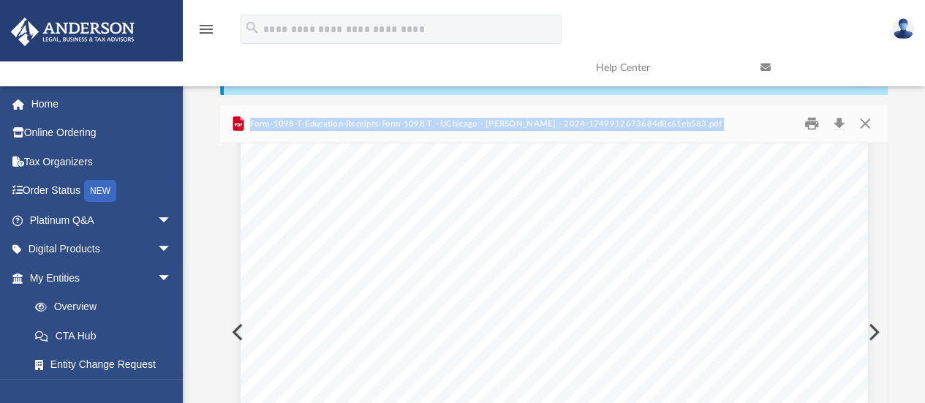
scroll to position [0, 0]
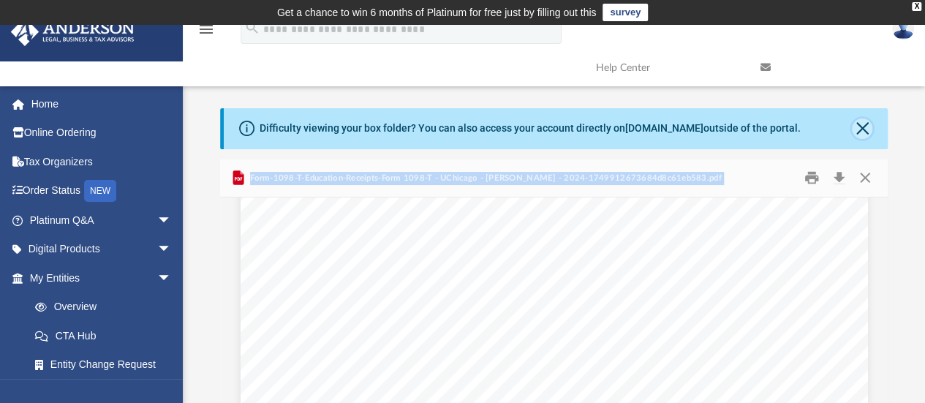
click at [864, 132] on button "Close" at bounding box center [862, 128] width 20 height 20
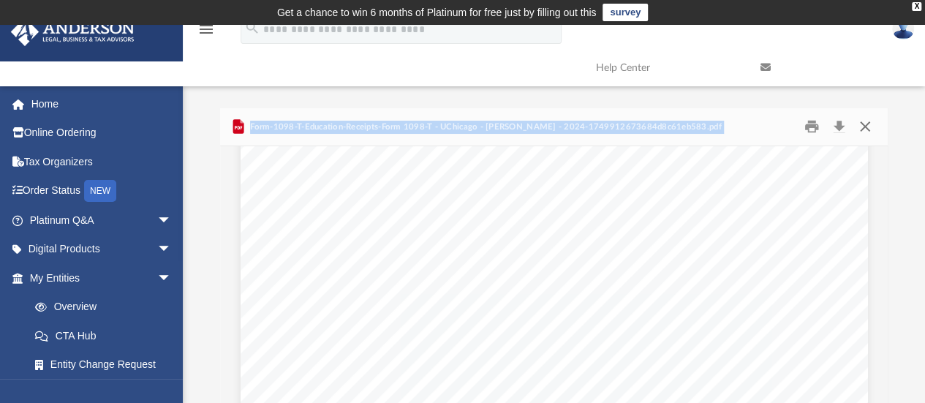
click at [864, 132] on button "Close" at bounding box center [865, 127] width 26 height 23
